Goal: Information Seeking & Learning: Find specific page/section

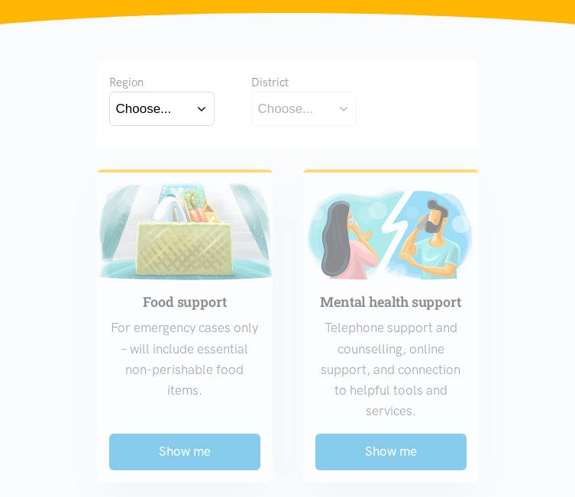
scroll to position [275, 0]
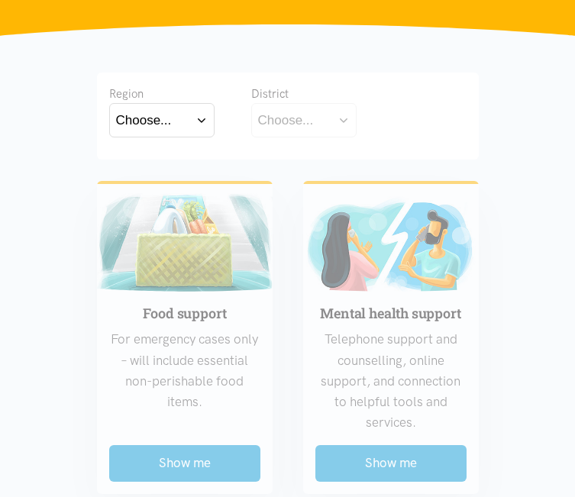
click at [131, 126] on button "Choose..." at bounding box center [161, 120] width 105 height 34
click at [116, 196] on label "[GEOGRAPHIC_DATA]" at bounding box center [162, 186] width 92 height 19
click at [0, 0] on input "[GEOGRAPHIC_DATA]" at bounding box center [0, 0] width 0 height 0
click at [258, 129] on div "Choose..." at bounding box center [286, 120] width 56 height 21
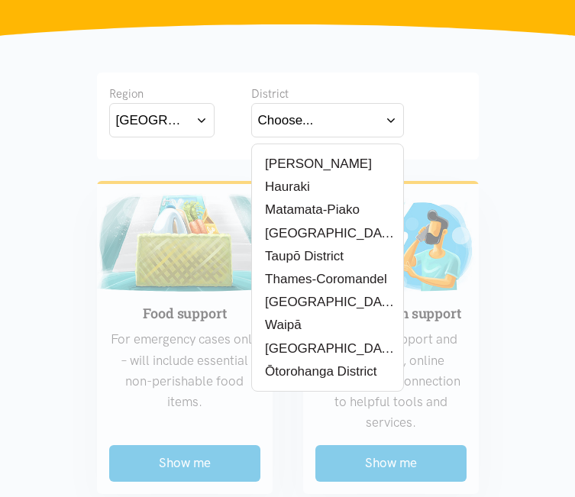
click at [258, 311] on label "[GEOGRAPHIC_DATA]" at bounding box center [327, 302] width 139 height 19
click at [0, 0] on input "[GEOGRAPHIC_DATA]" at bounding box center [0, 0] width 0 height 0
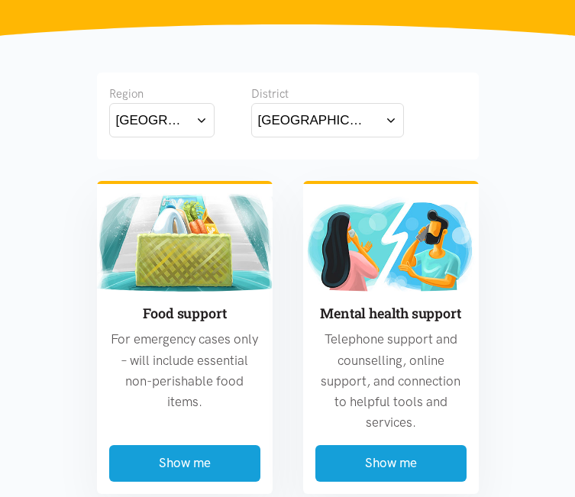
click at [258, 130] on div "[GEOGRAPHIC_DATA]" at bounding box center [314, 120] width 112 height 21
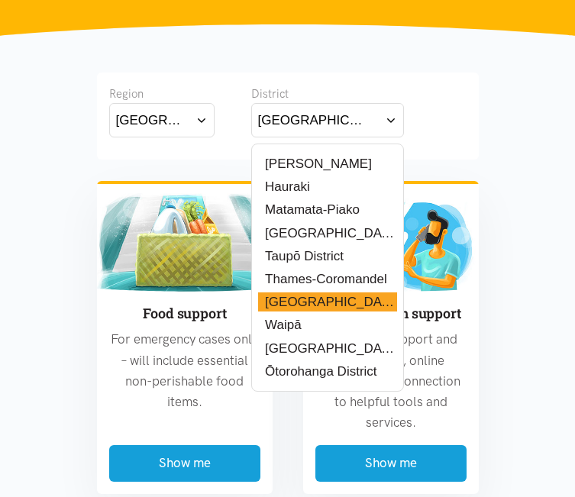
click at [258, 170] on label "[PERSON_NAME]" at bounding box center [315, 163] width 114 height 19
click at [0, 0] on input "[PERSON_NAME]" at bounding box center [0, 0] width 0 height 0
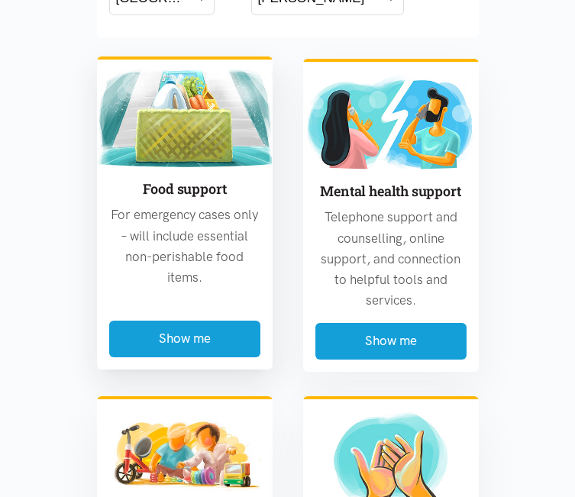
scroll to position [428, 0]
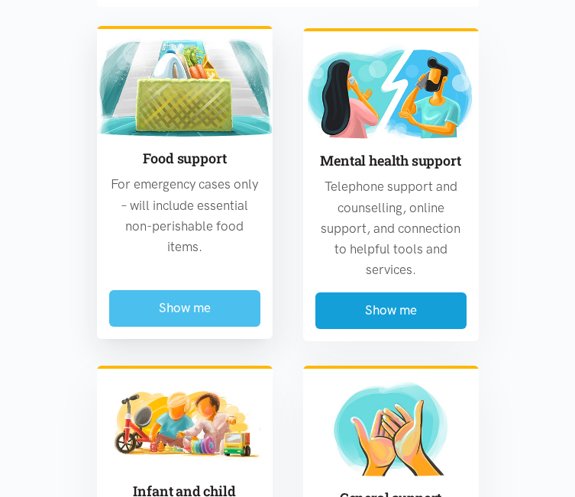
click at [166, 321] on button "Show me" at bounding box center [184, 308] width 151 height 36
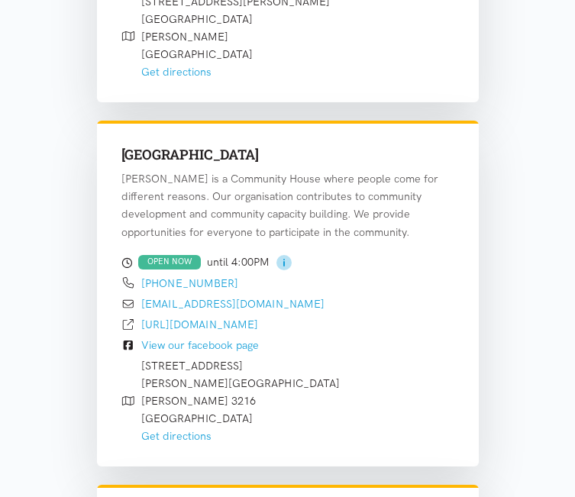
scroll to position [2102, 0]
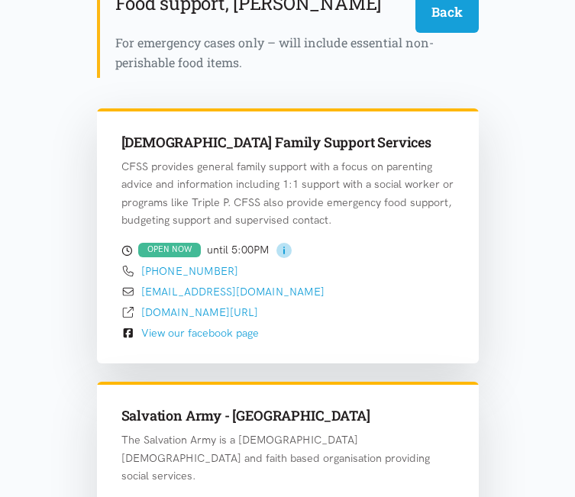
scroll to position [482, 0]
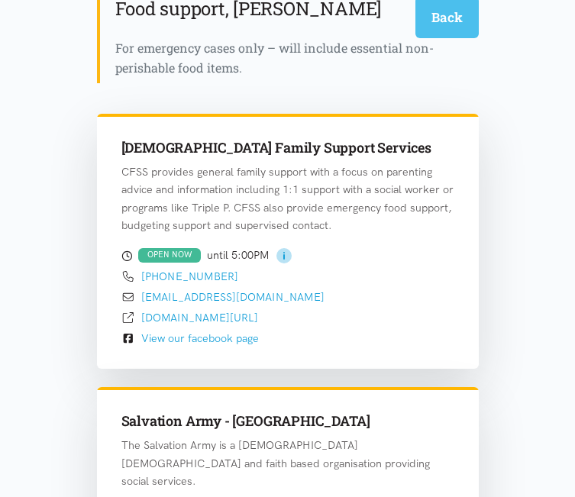
click at [479, 23] on button "Back" at bounding box center [447, 17] width 63 height 42
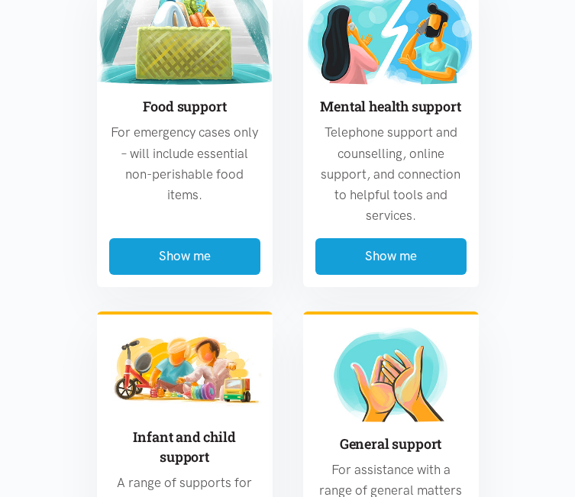
scroll to position [358, 0]
